Goal: Find specific page/section: Find specific page/section

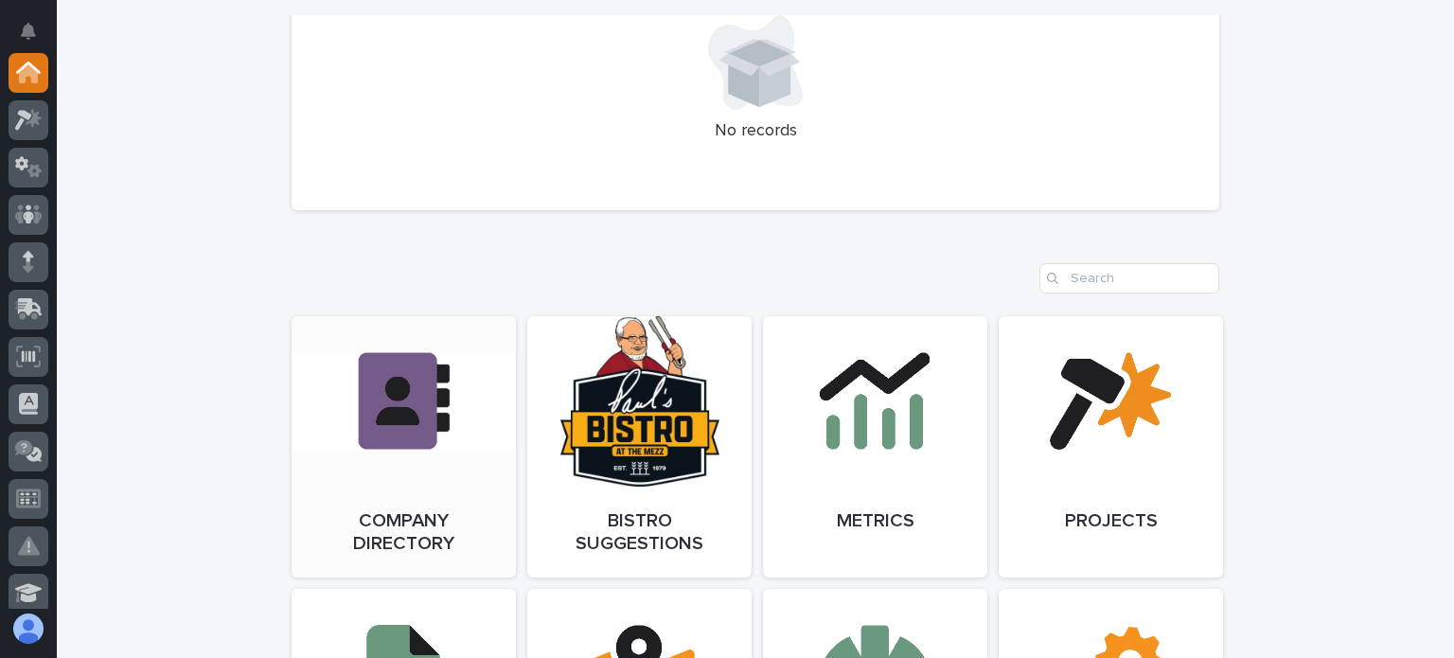
scroll to position [1420, 0]
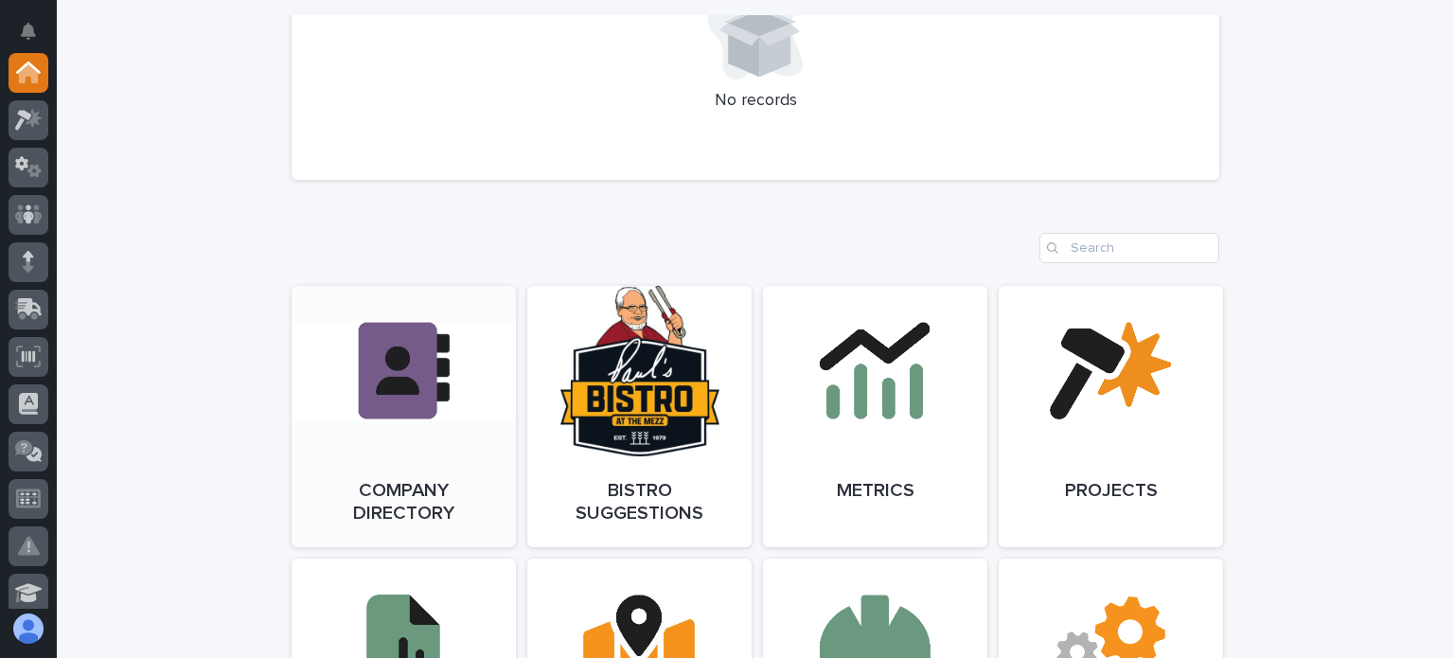
click at [393, 469] on link "Open Link" at bounding box center [404, 416] width 224 height 261
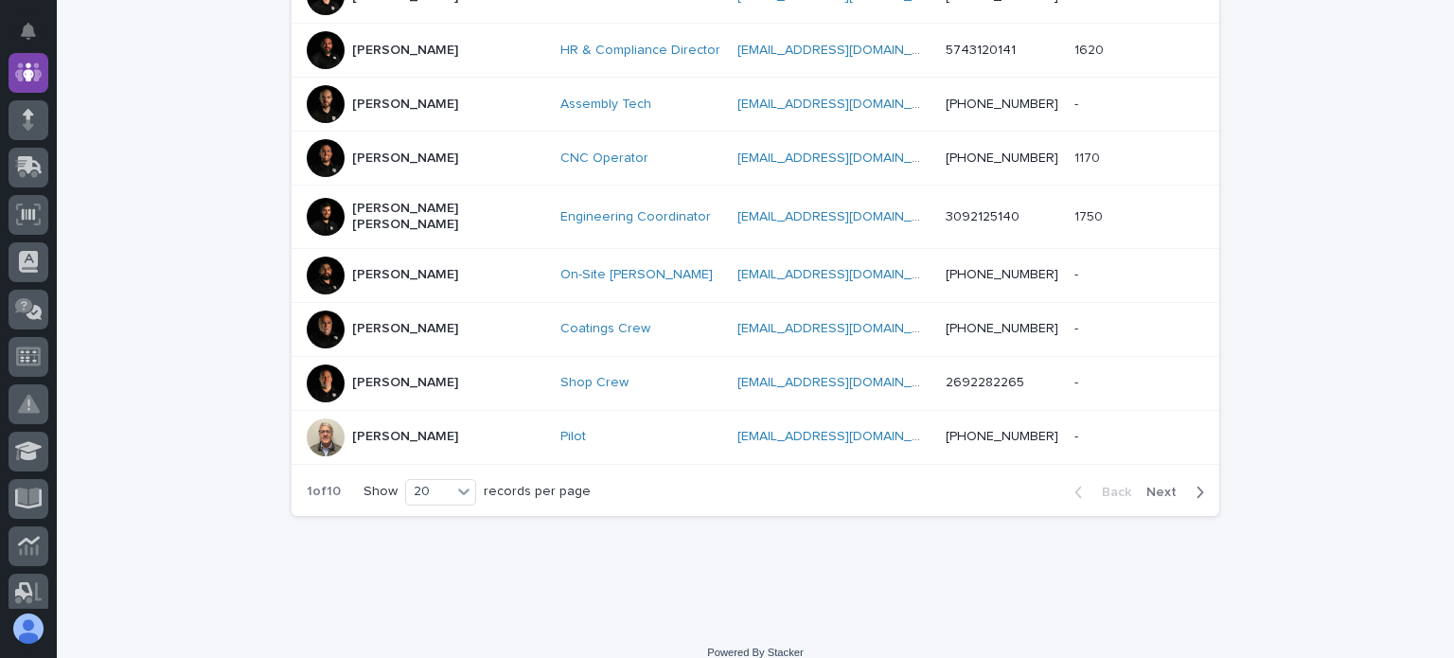
scroll to position [1068, 0]
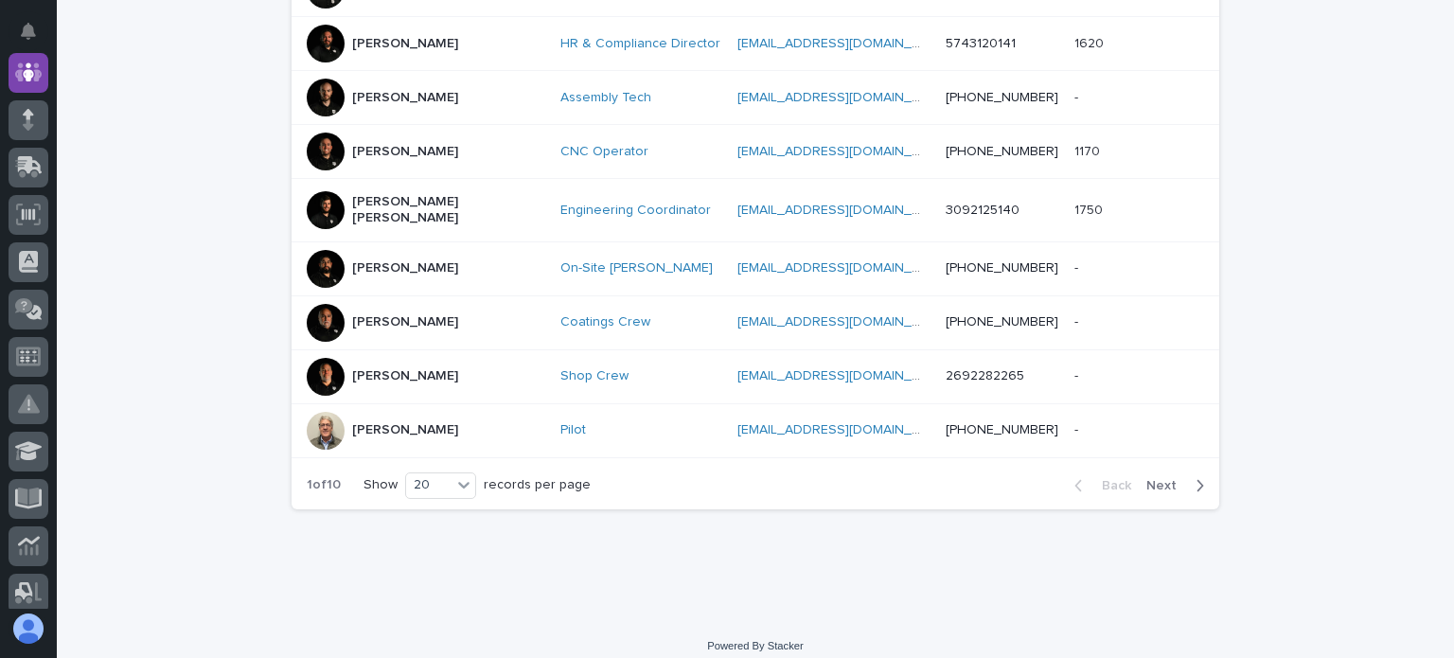
click at [1158, 479] on span "Next" at bounding box center [1167, 485] width 42 height 13
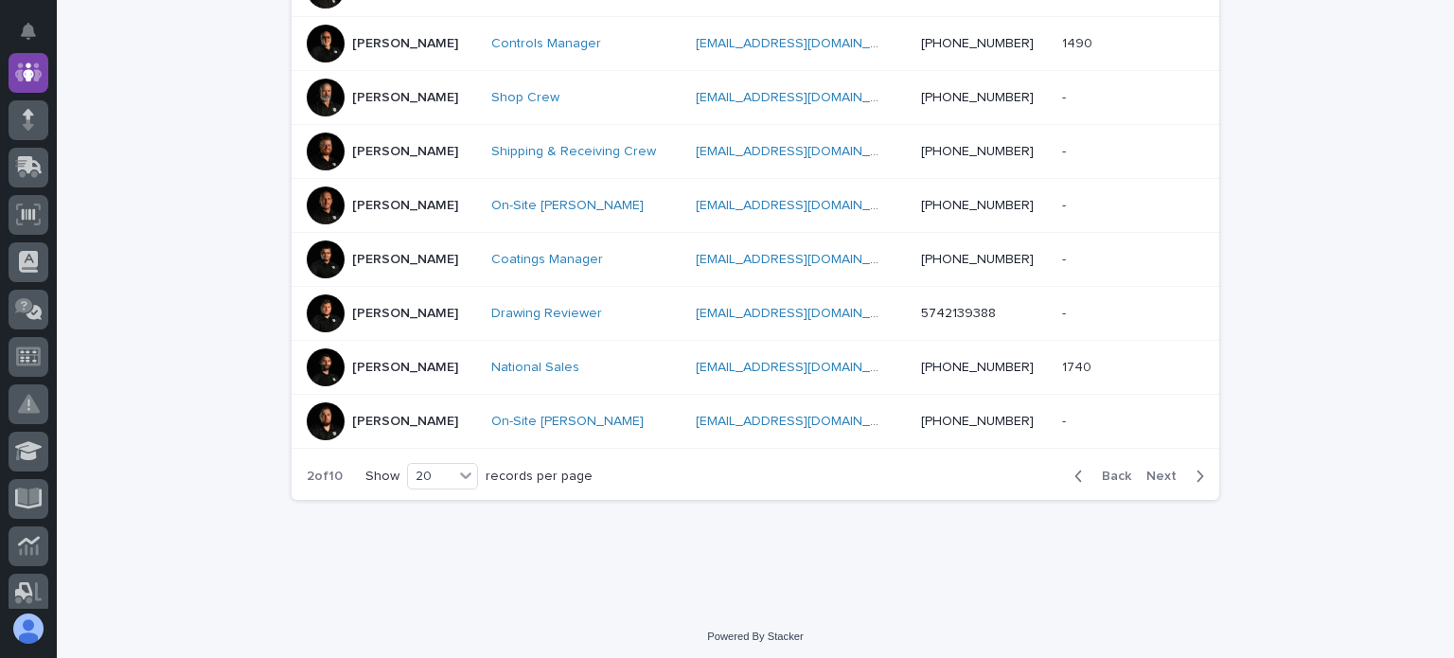
click at [1154, 471] on span "Next" at bounding box center [1167, 475] width 42 height 13
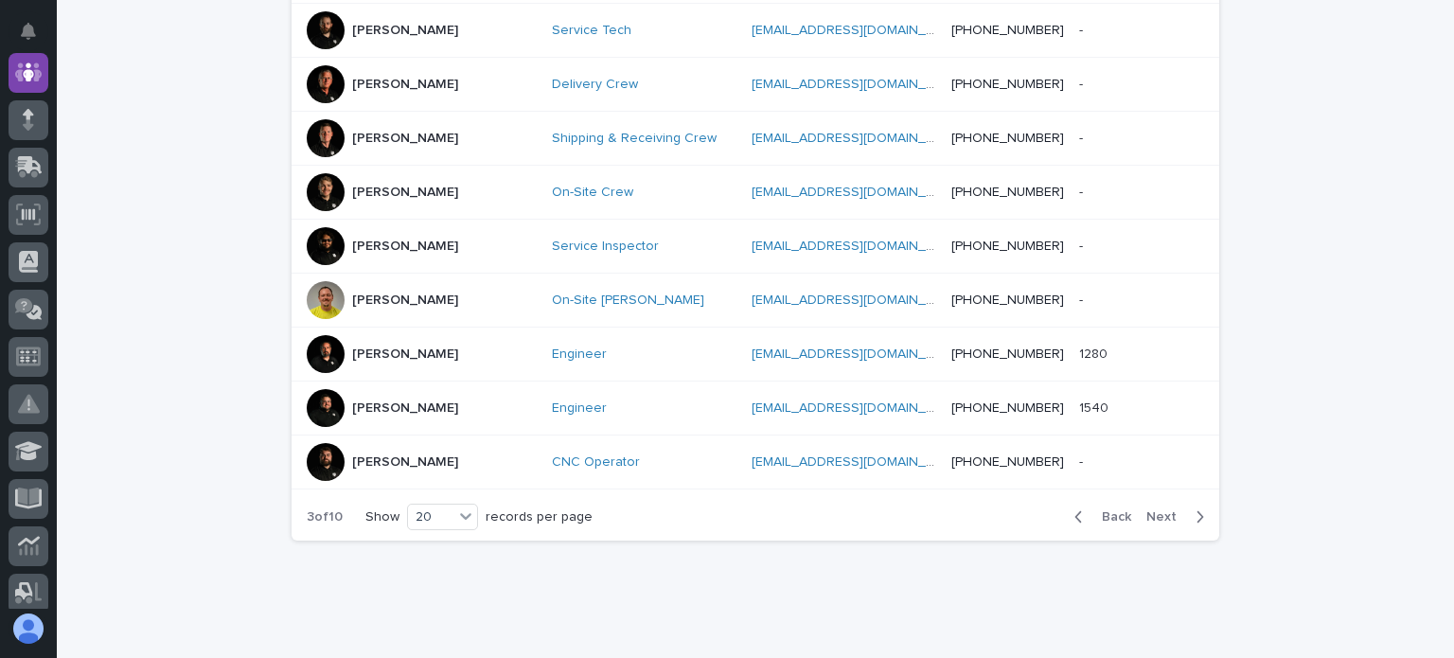
click at [1154, 493] on div "Back Next" at bounding box center [1139, 516] width 160 height 47
click at [1158, 510] on span "Next" at bounding box center [1167, 516] width 42 height 13
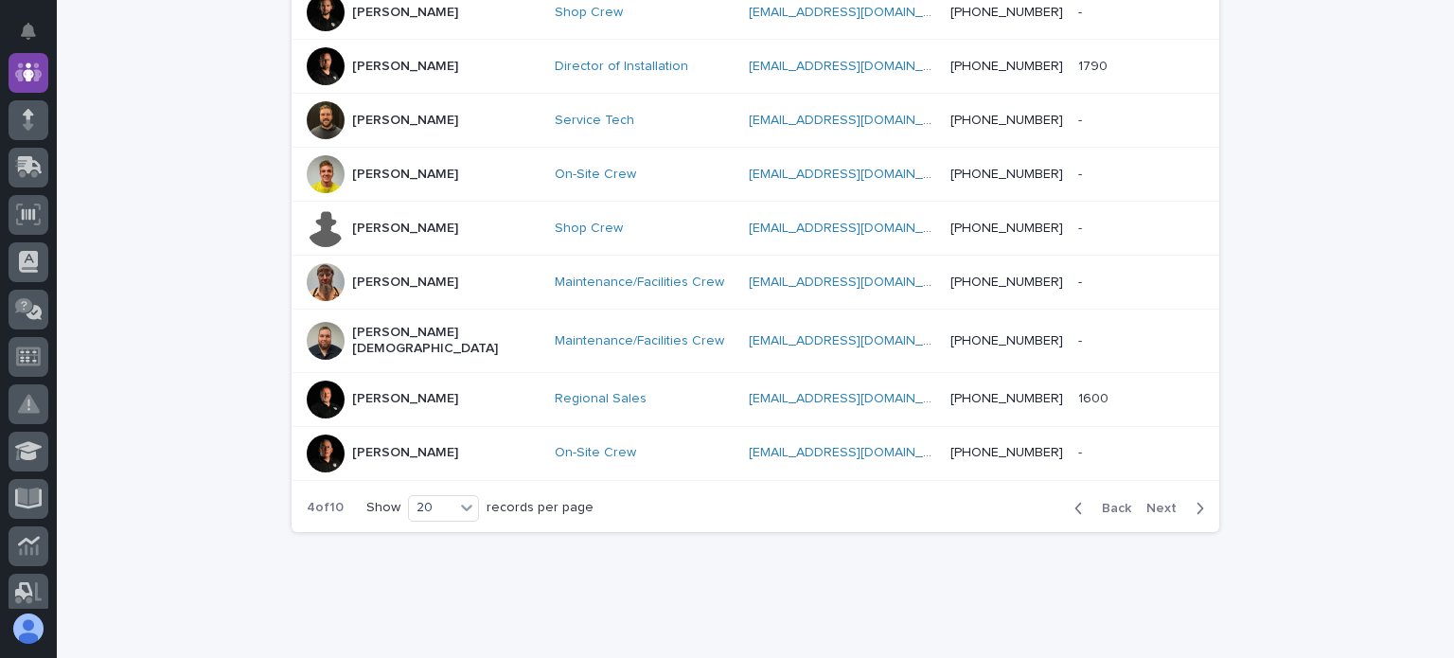
click at [1156, 485] on div "Back Next" at bounding box center [1139, 508] width 160 height 47
click at [1152, 502] on span "Next" at bounding box center [1167, 508] width 42 height 13
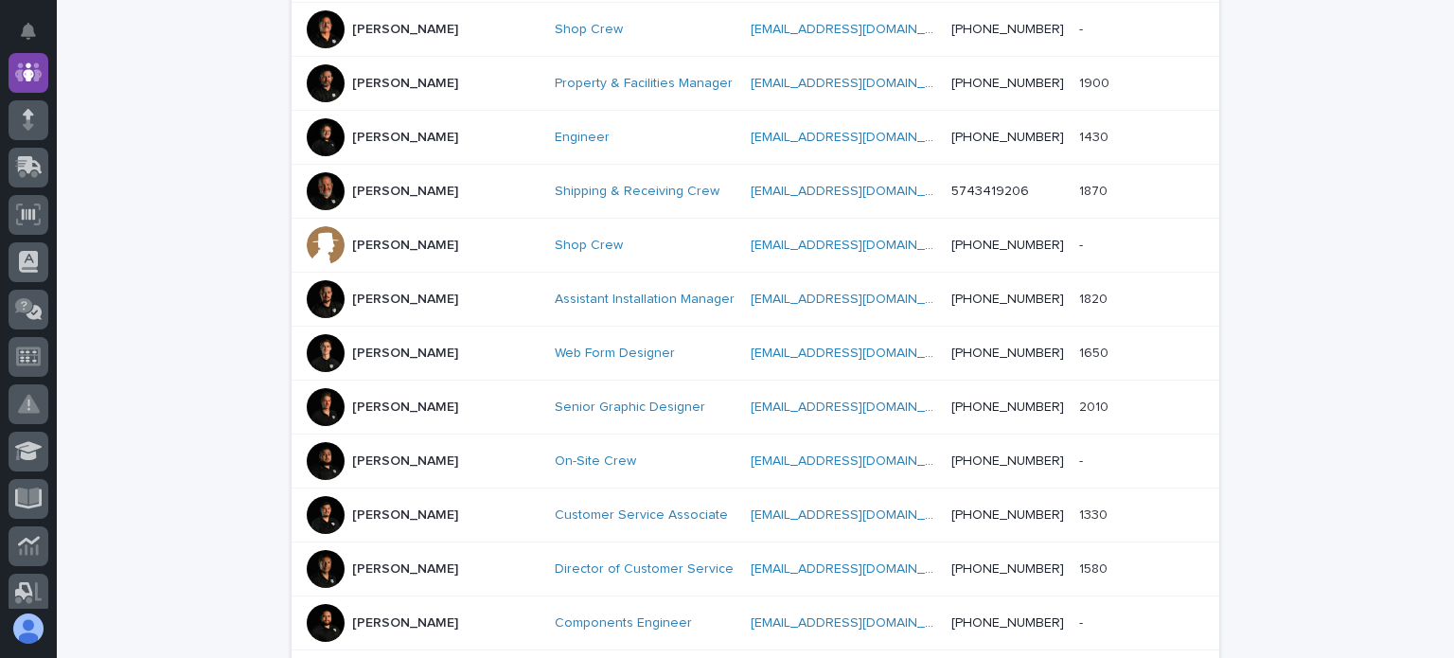
scroll to position [500, 0]
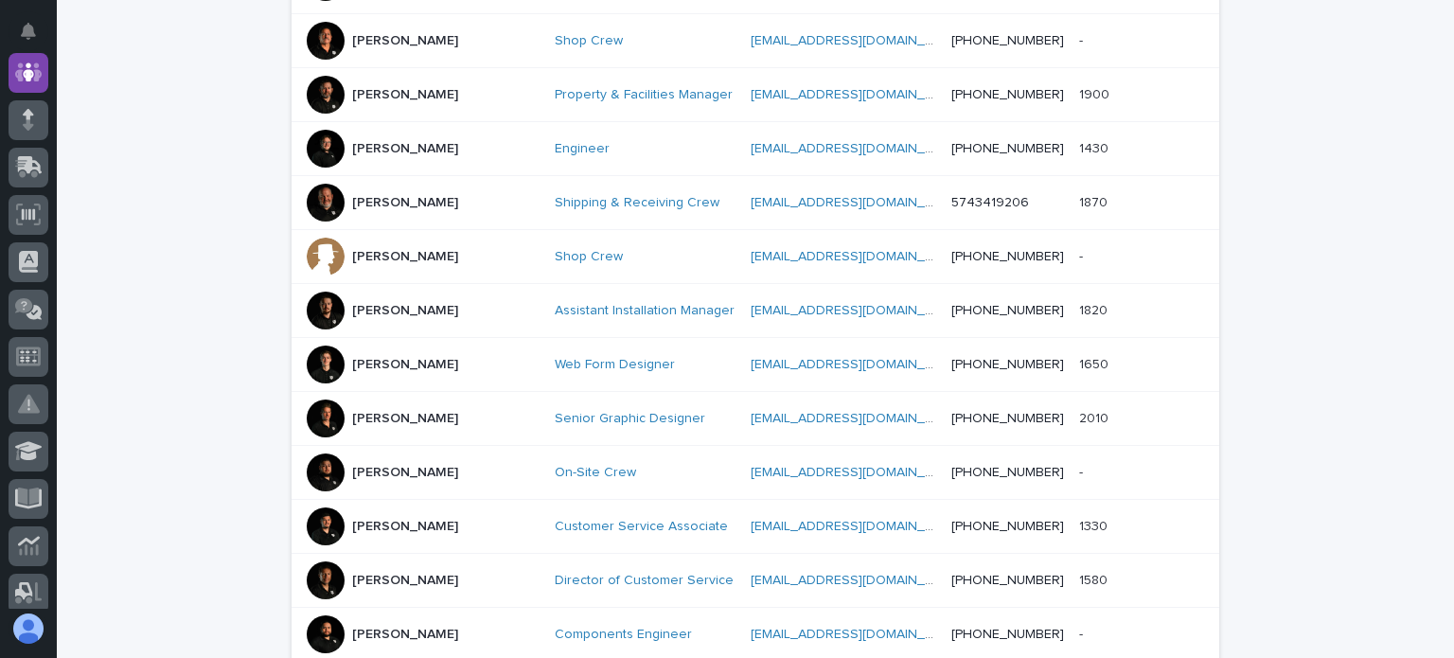
click at [314, 345] on div at bounding box center [326, 364] width 38 height 38
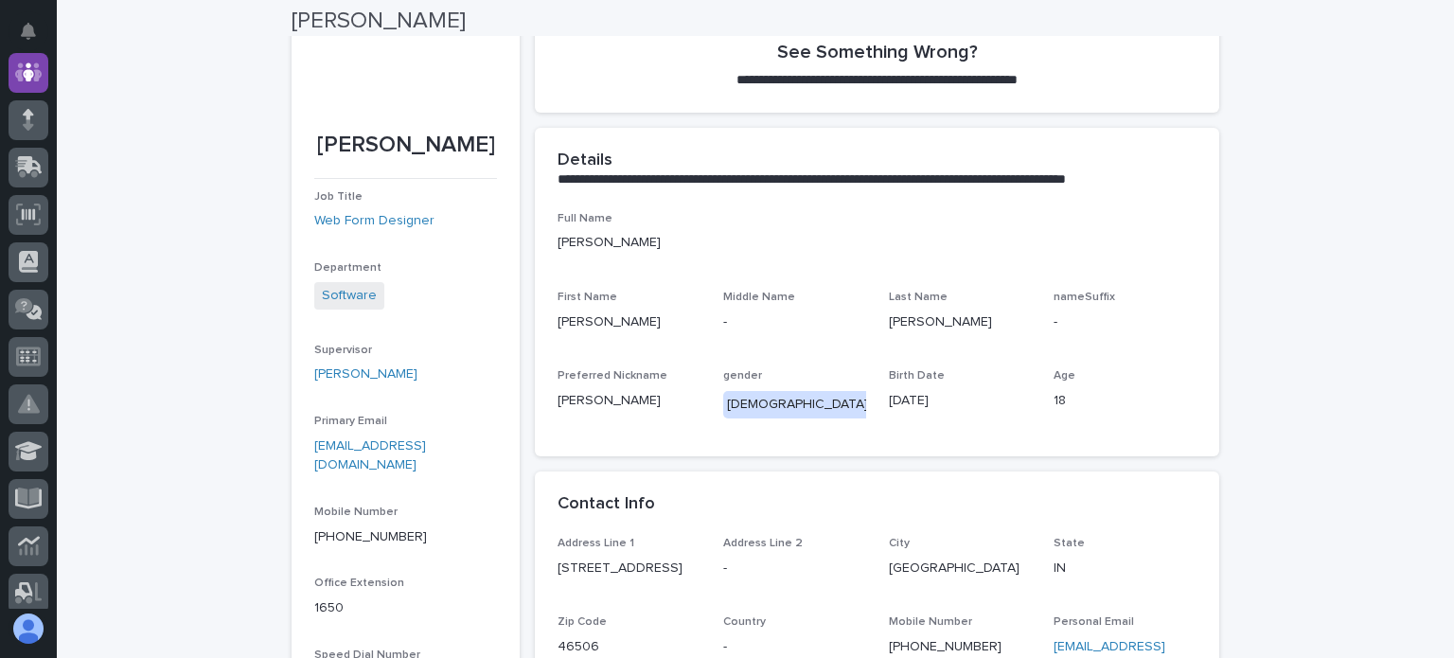
scroll to position [284, 0]
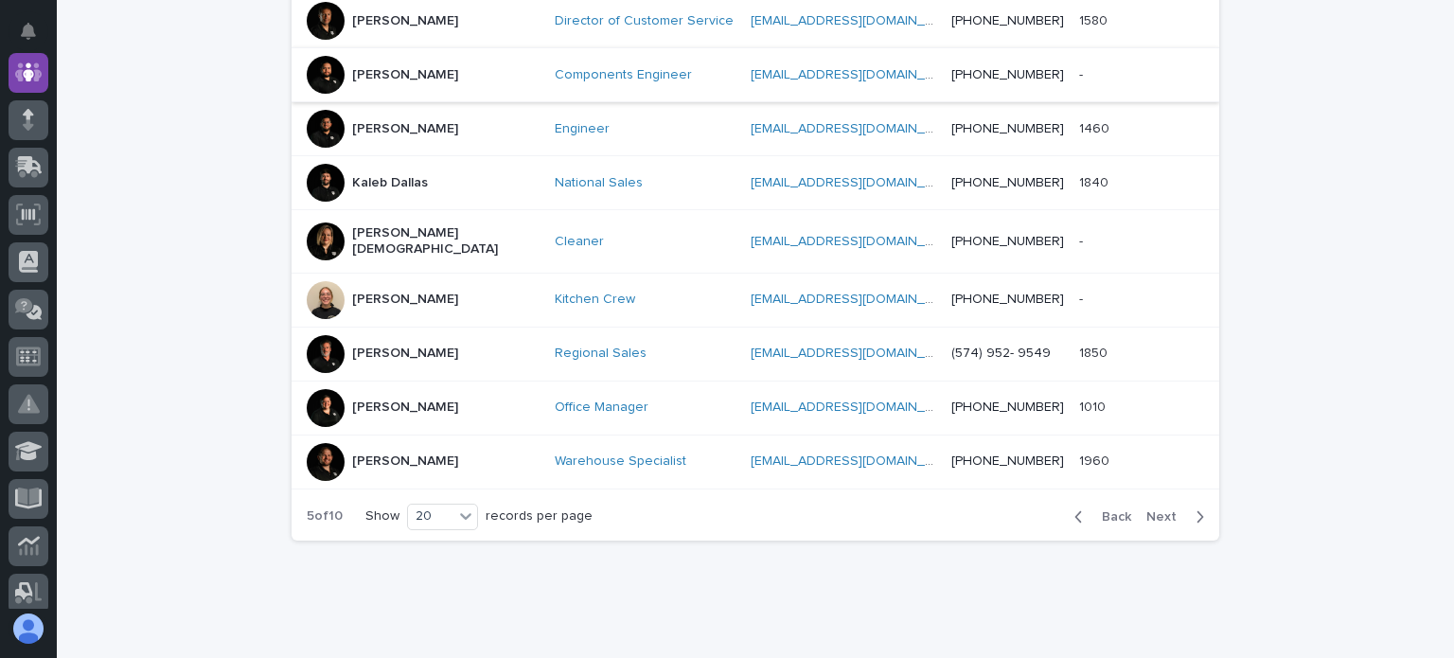
scroll to position [1068, 0]
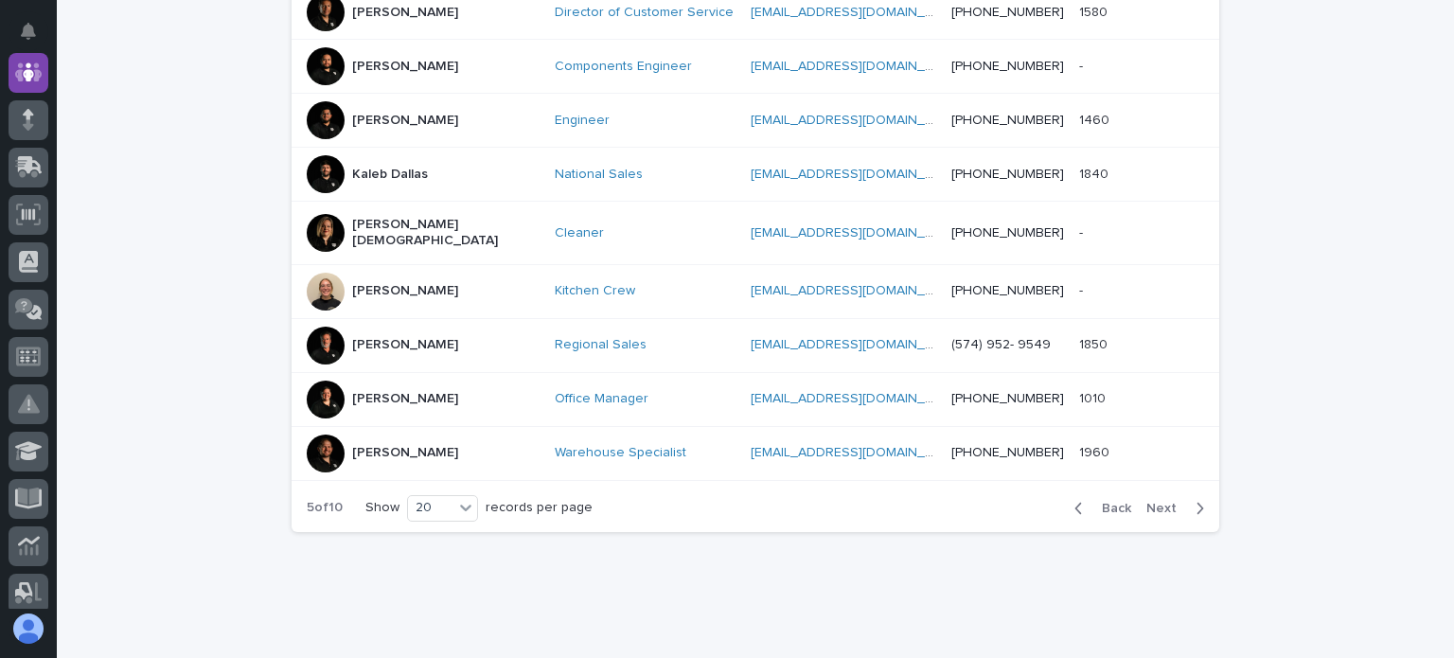
click at [1162, 502] on span "Next" at bounding box center [1167, 508] width 42 height 13
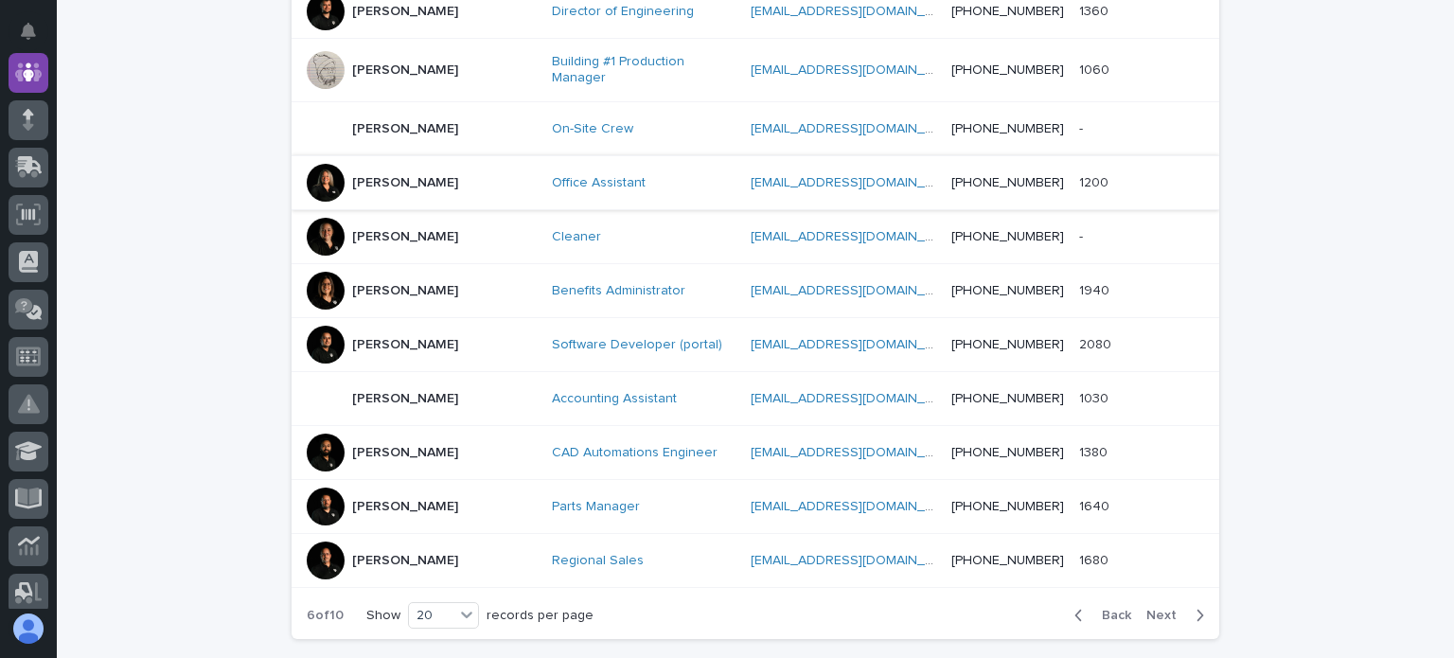
scroll to position [1087, 0]
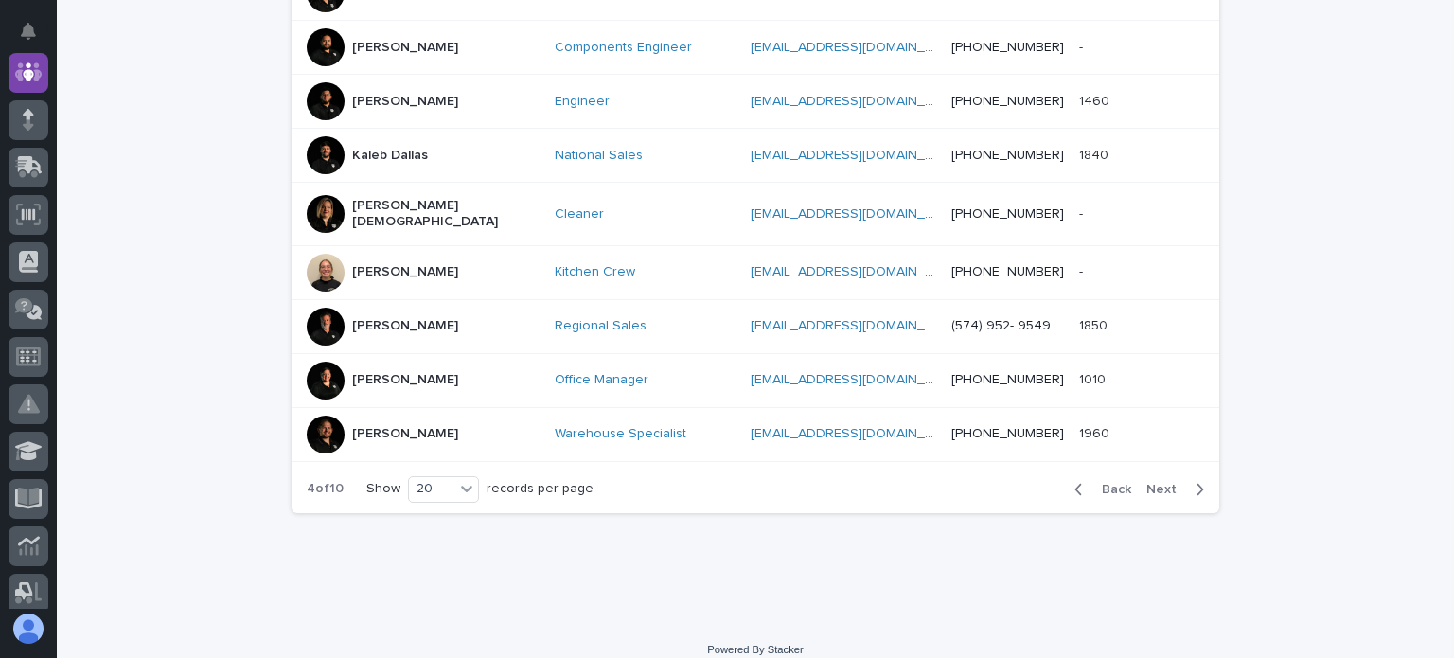
scroll to position [1068, 0]
